Goal: Transaction & Acquisition: Purchase product/service

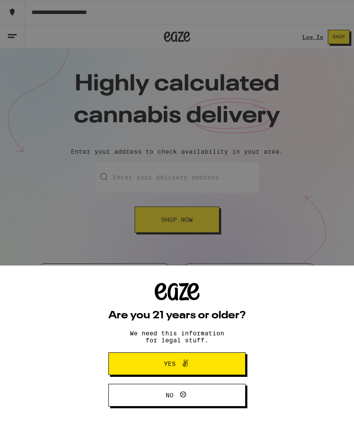
click at [229, 365] on button "Yes" at bounding box center [176, 364] width 137 height 23
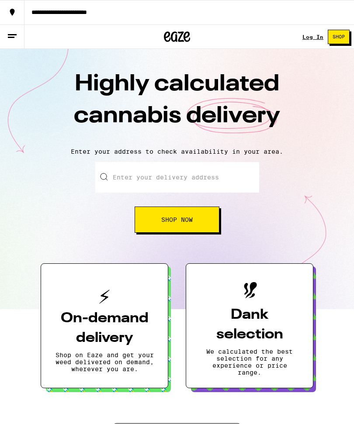
click at [226, 181] on input "Enter your delivery address" at bounding box center [177, 177] width 164 height 31
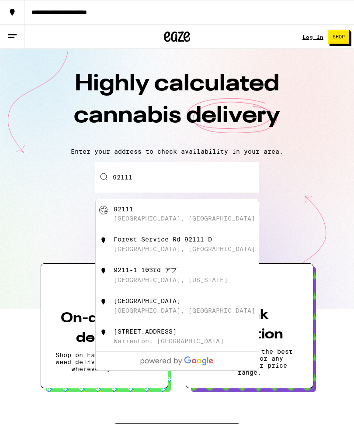
click at [216, 213] on div "[GEOGRAPHIC_DATA], [GEOGRAPHIC_DATA]" at bounding box center [192, 214] width 156 height 17
type input "[GEOGRAPHIC_DATA]"
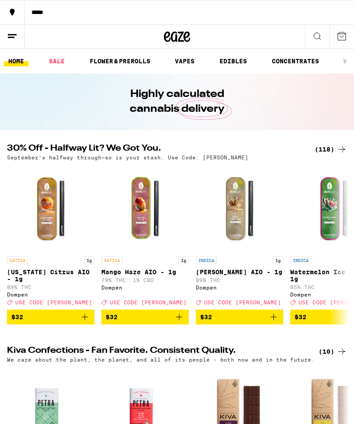
click at [185, 63] on link "VAPES" at bounding box center [184, 61] width 28 height 10
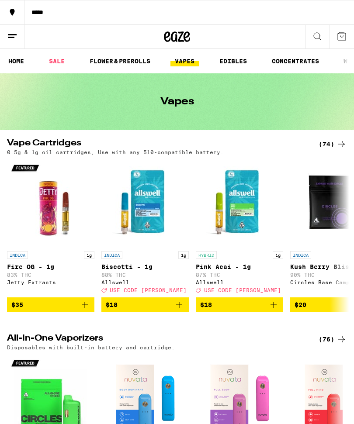
click at [340, 147] on icon at bounding box center [342, 144] width 10 height 10
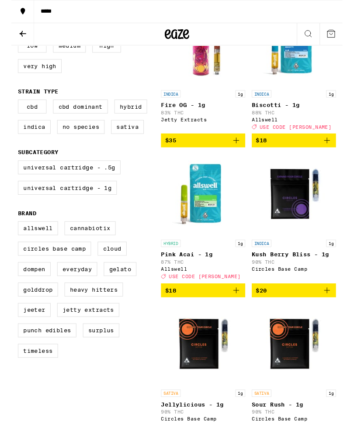
scroll to position [158, 0]
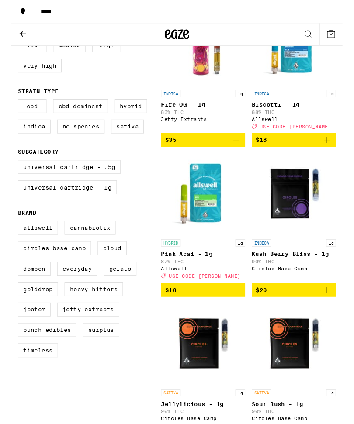
click at [39, 208] on label "Universal Cartridge - 1g" at bounding box center [60, 200] width 106 height 15
click at [9, 173] on input "Universal Cartridge - 1g" at bounding box center [9, 173] width 0 height 0
checkbox input "true"
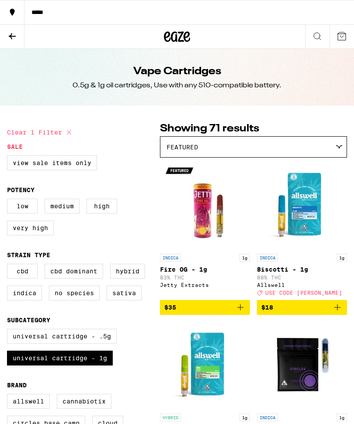
click at [334, 147] on div at bounding box center [338, 147] width 8 height 4
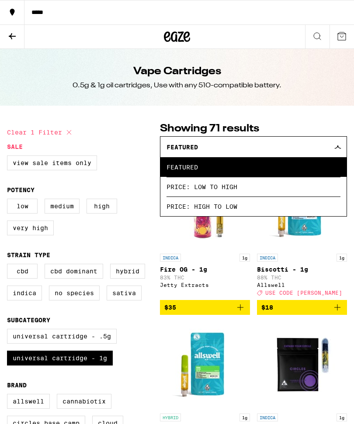
click at [298, 191] on span "Price: Low to High" at bounding box center [254, 187] width 174 height 20
